Goal: Navigation & Orientation: Find specific page/section

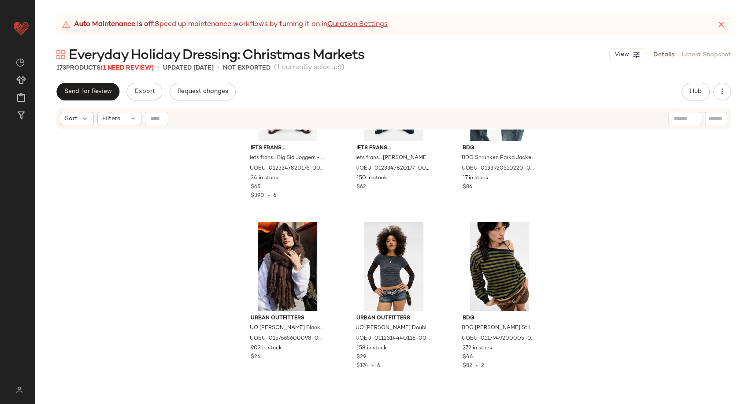
scroll to position [3834, 0]
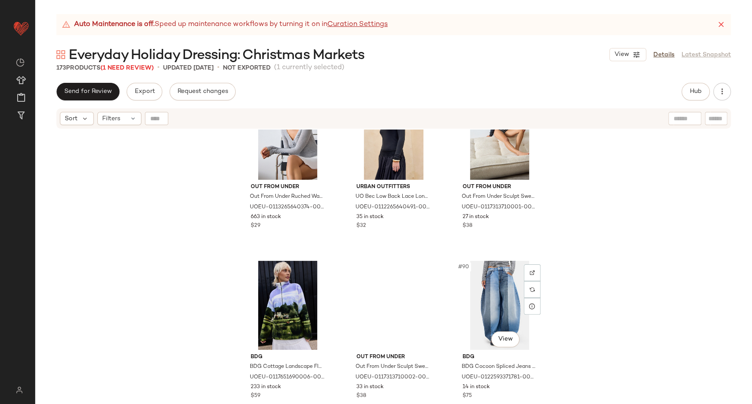
scroll to position [4812, 0]
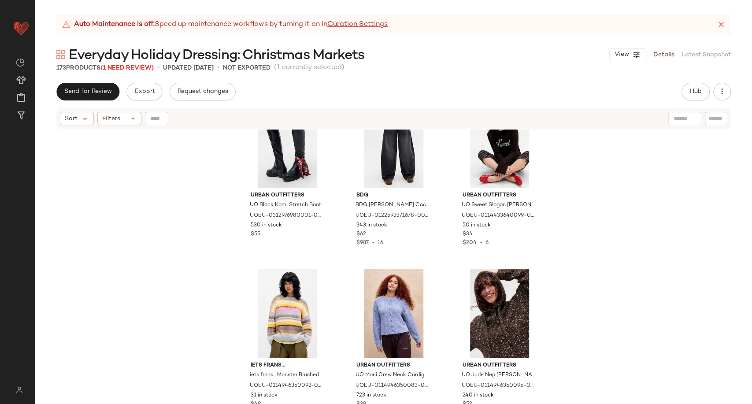
scroll to position [6719, 0]
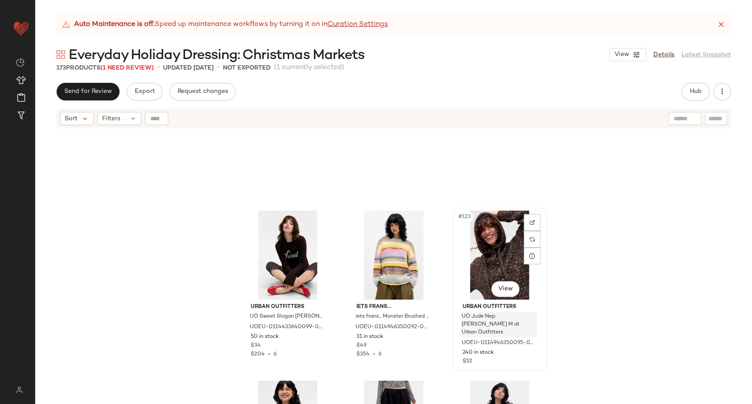
scroll to position [6823, 0]
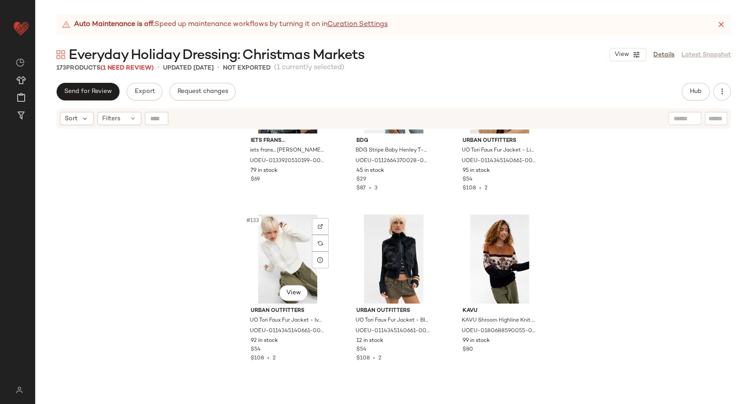
scroll to position [7412, 0]
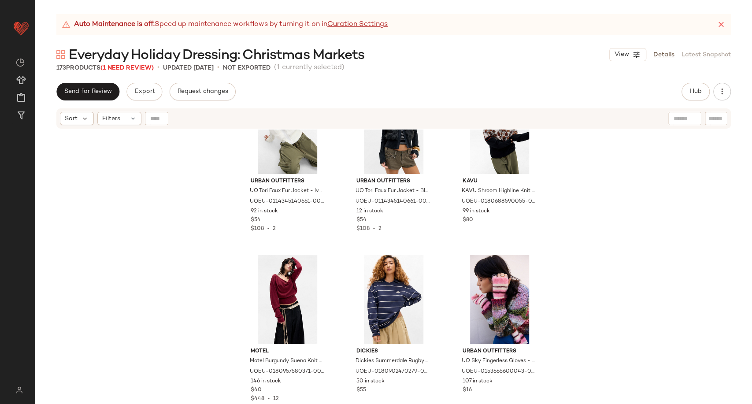
scroll to position [7461, 0]
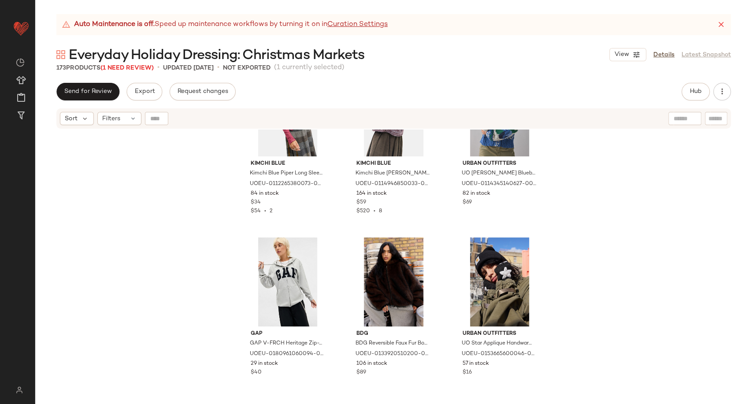
scroll to position [7991, 0]
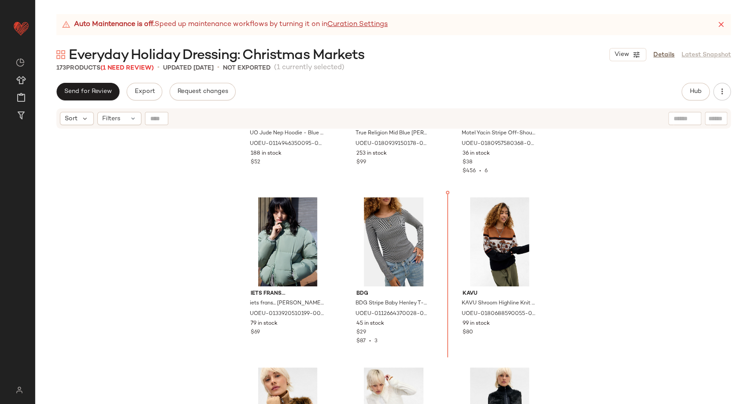
scroll to position [7250, 0]
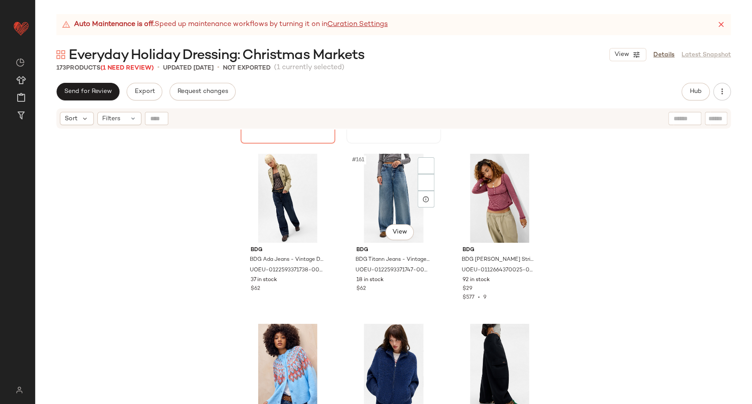
scroll to position [9012, 0]
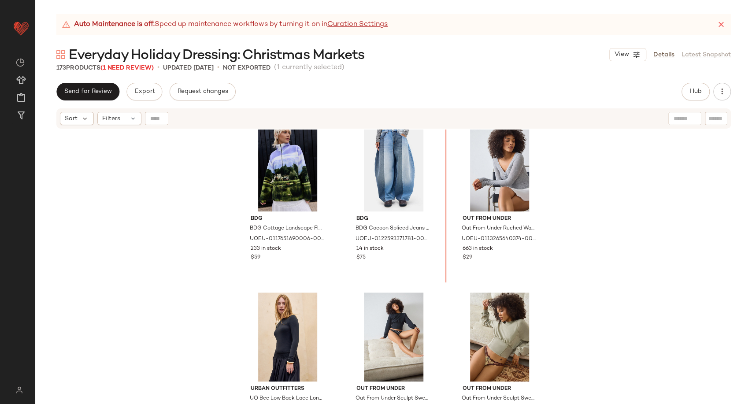
scroll to position [4762, 0]
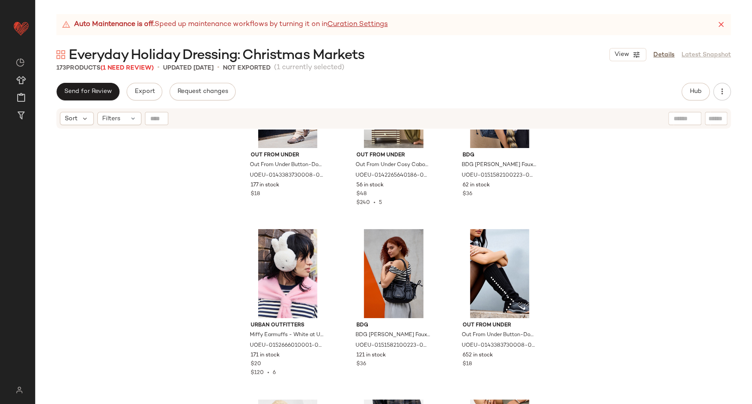
scroll to position [5887, 0]
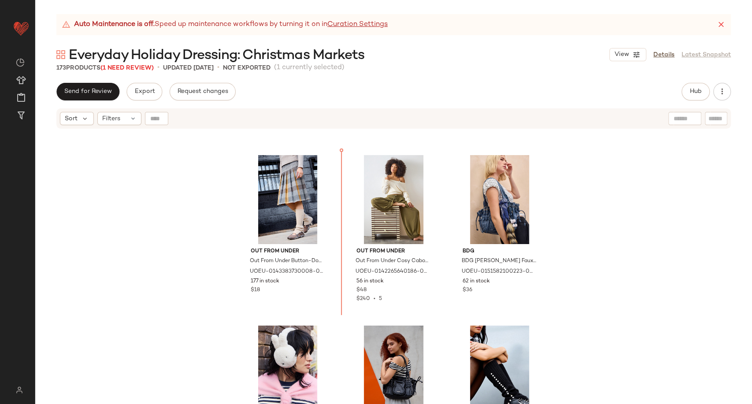
scroll to position [5593, 0]
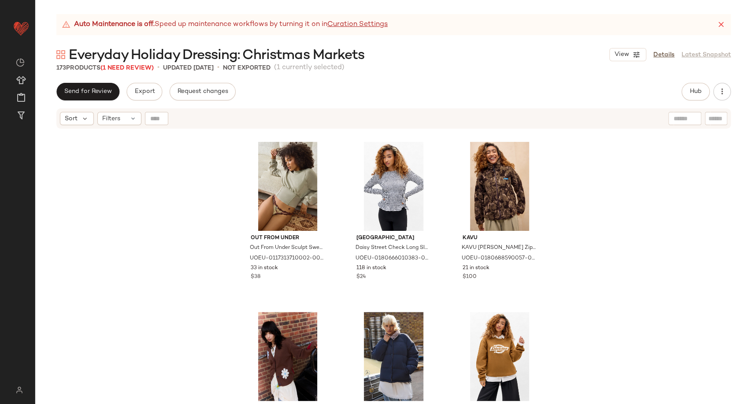
scroll to position [5104, 0]
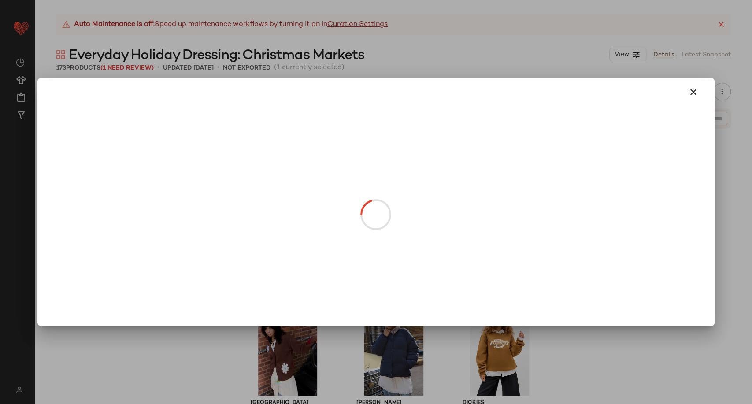
drag, startPoint x: 281, startPoint y: 204, endPoint x: 266, endPoint y: 157, distance: 49.6
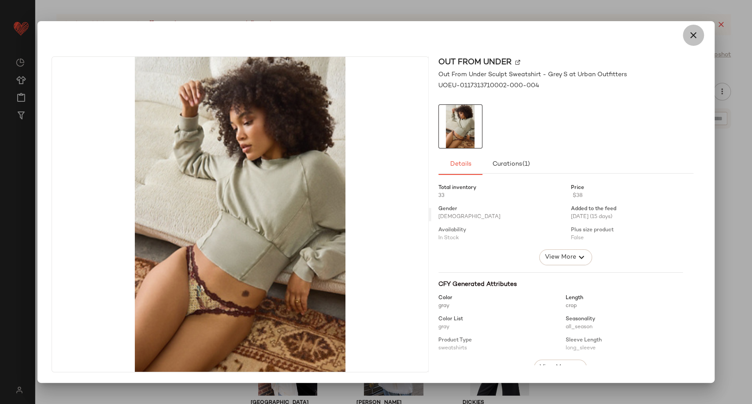
click at [690, 38] on icon "button" at bounding box center [693, 35] width 11 height 11
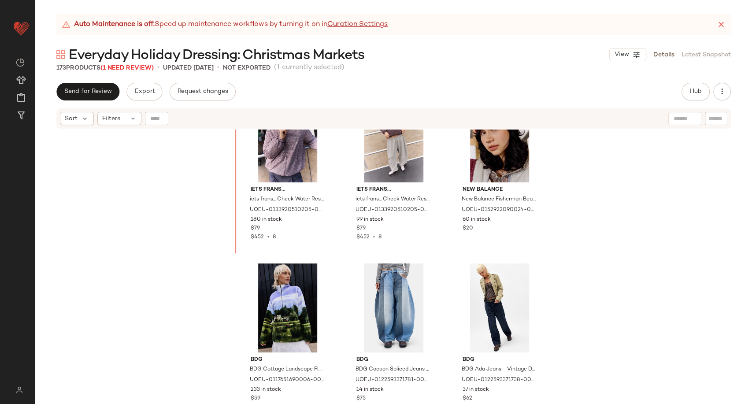
scroll to position [4637, 0]
click at [599, 265] on div "iets frans... iets frans... Check Water Resistant Padded Shell Jacket - Lilac X…" at bounding box center [393, 277] width 716 height 296
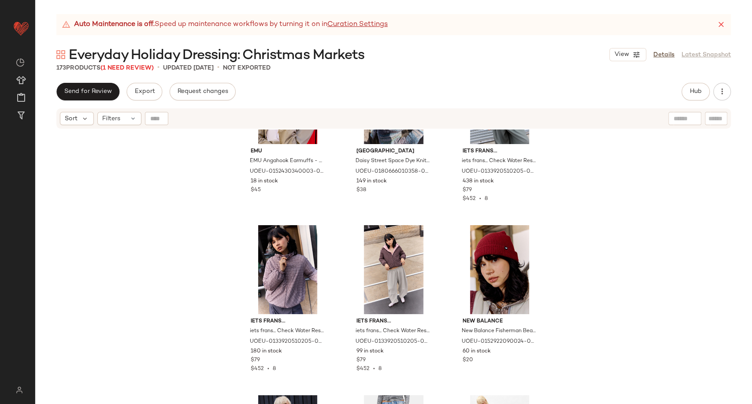
scroll to position [4490, 0]
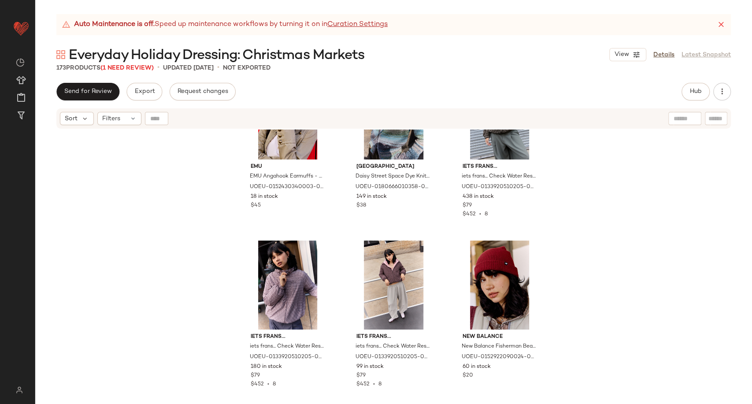
click at [591, 287] on div "EMU EMU Angahook Earmuffs - Black at Urban Outfitters UOEU-0152430340003-000-00…" at bounding box center [393, 277] width 716 height 296
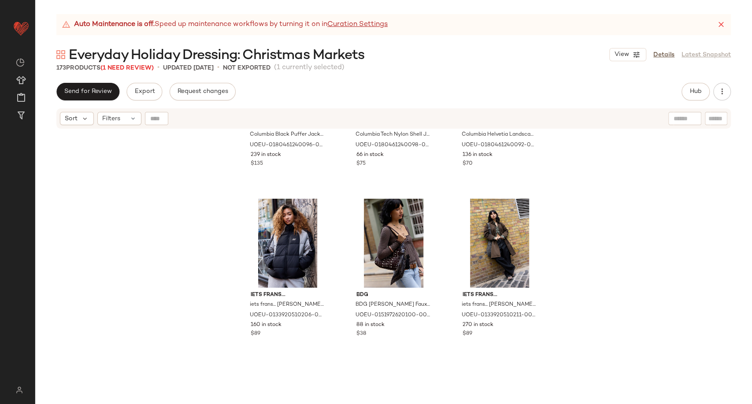
scroll to position [6428, 0]
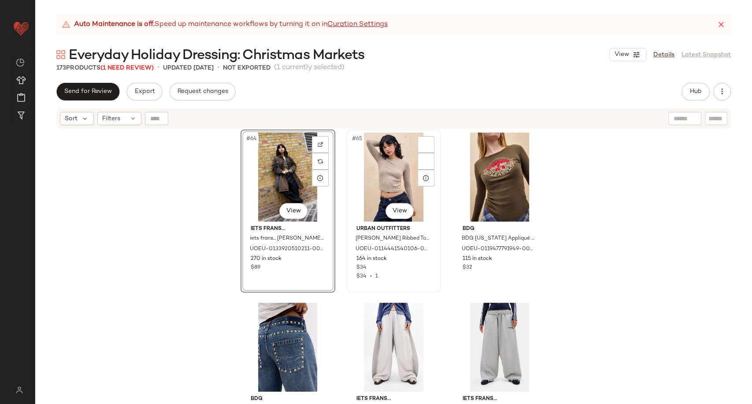
scroll to position [3533, 0]
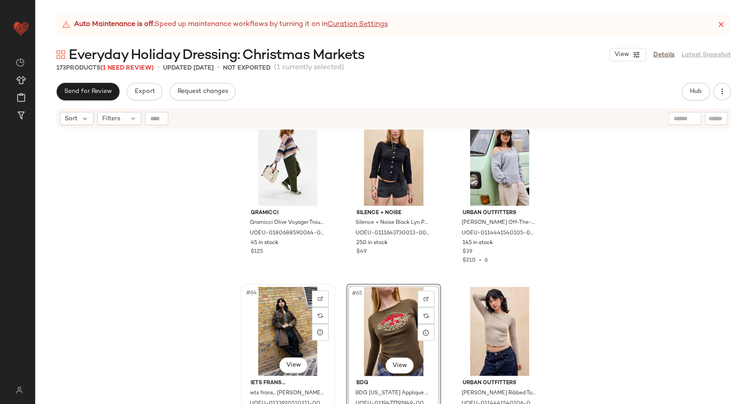
scroll to position [3385, 0]
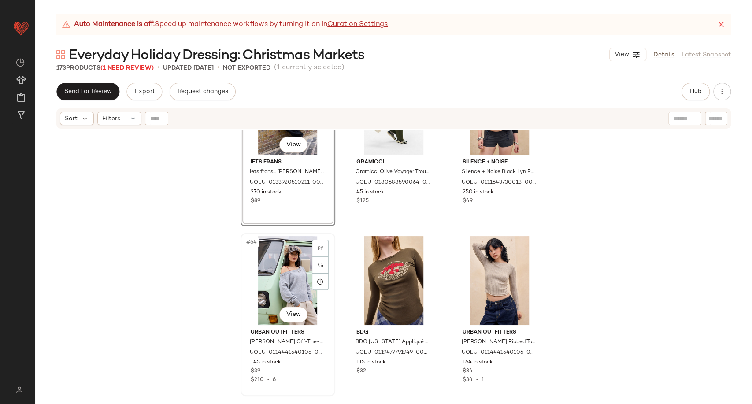
scroll to position [3533, 0]
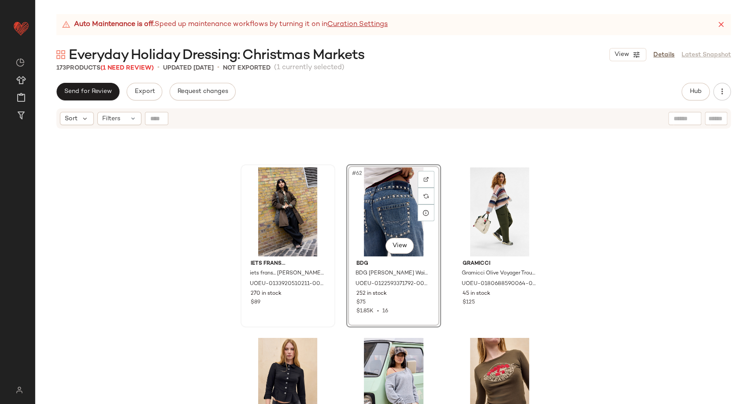
scroll to position [3300, 0]
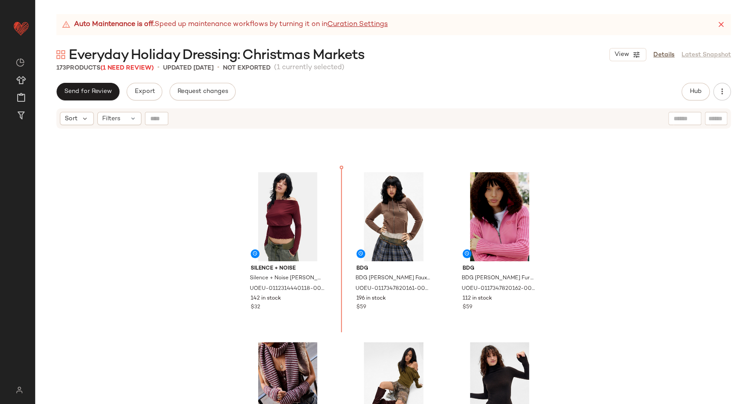
scroll to position [1637, 0]
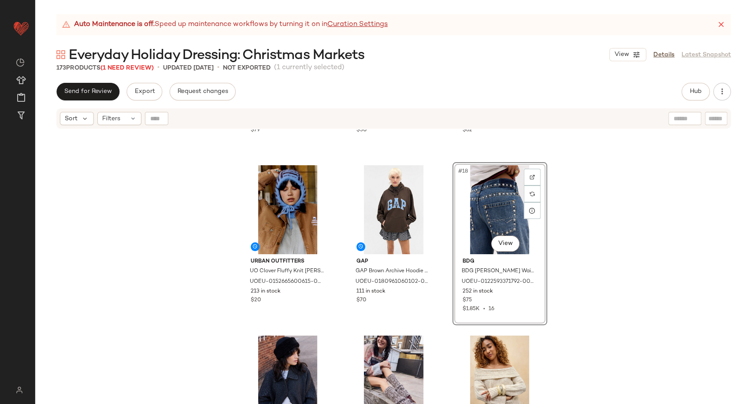
scroll to position [679, 0]
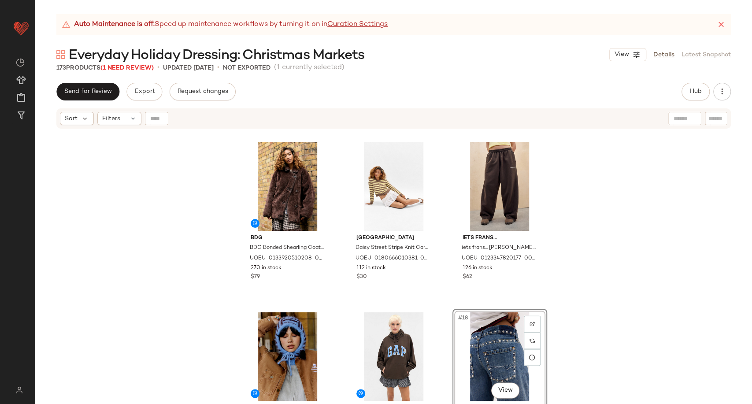
click at [443, 281] on div "BDG BDG Bonded Shearling Coat Jacket - Brown XL at Urban Outfitters UOEU-013392…" at bounding box center [393, 277] width 716 height 296
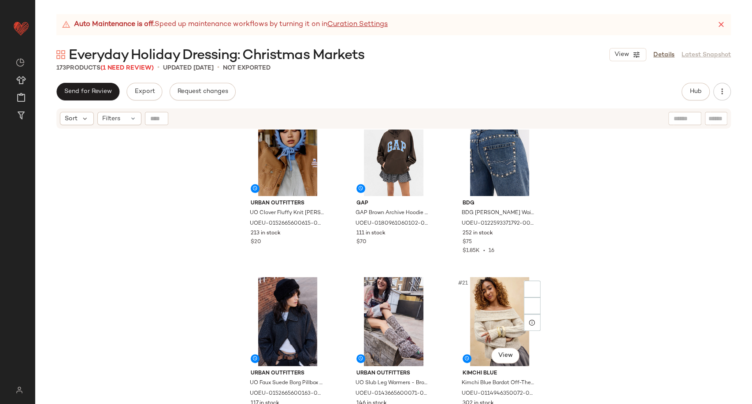
scroll to position [924, 0]
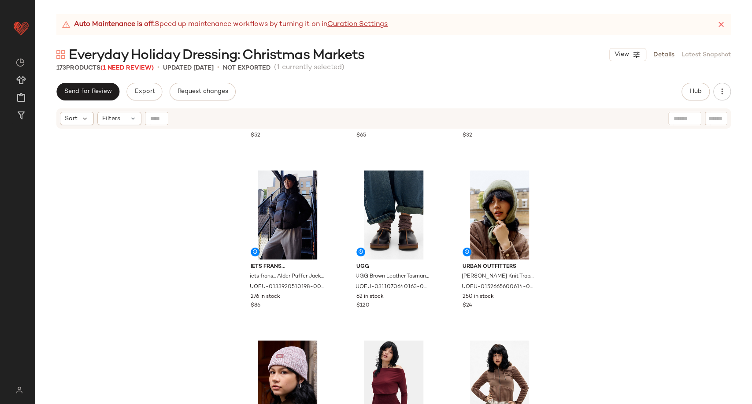
scroll to position [1511, 0]
